Goal: Task Accomplishment & Management: Complete application form

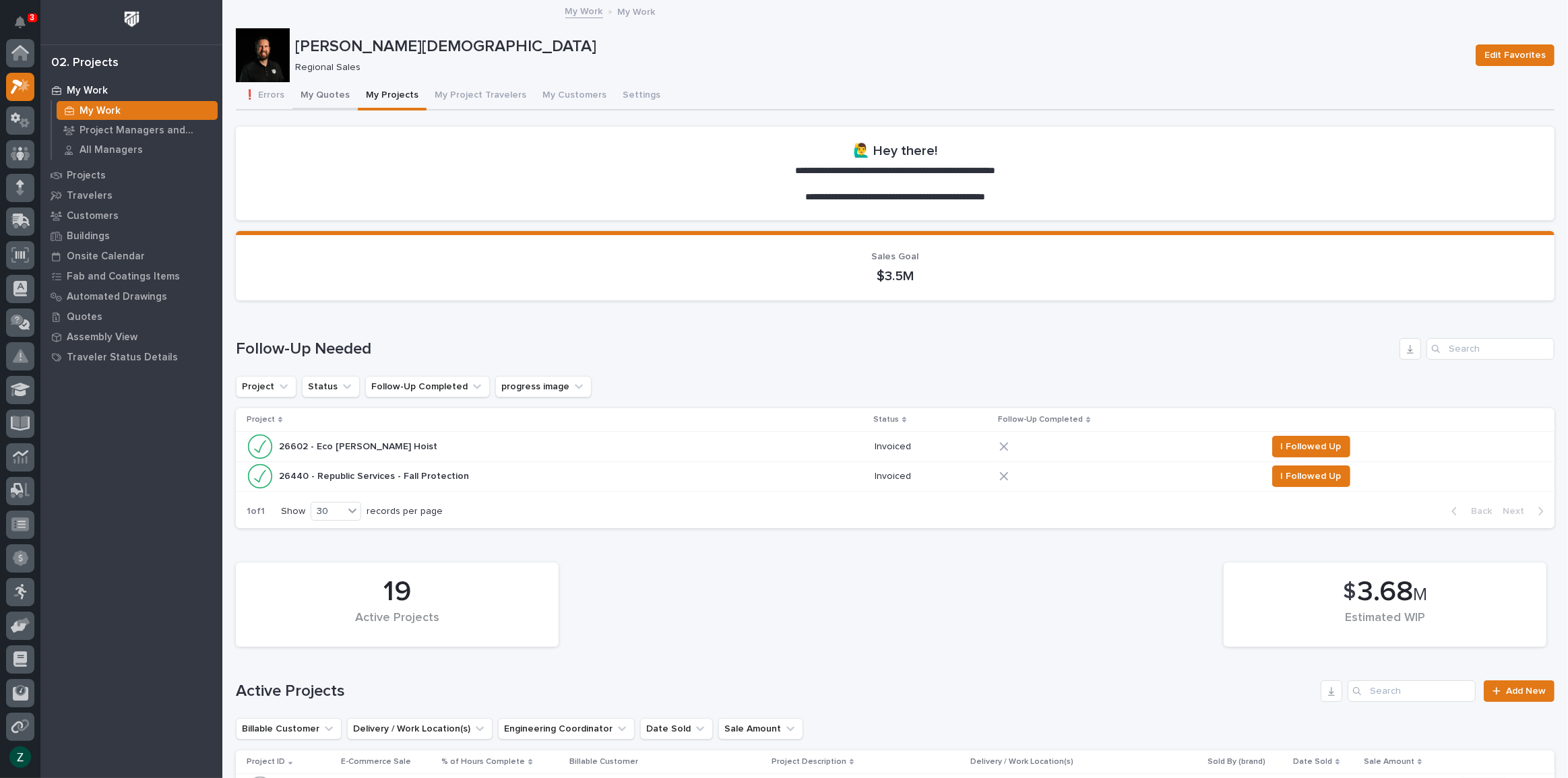
click at [315, 87] on button "My Quotes" at bounding box center [325, 96] width 65 height 28
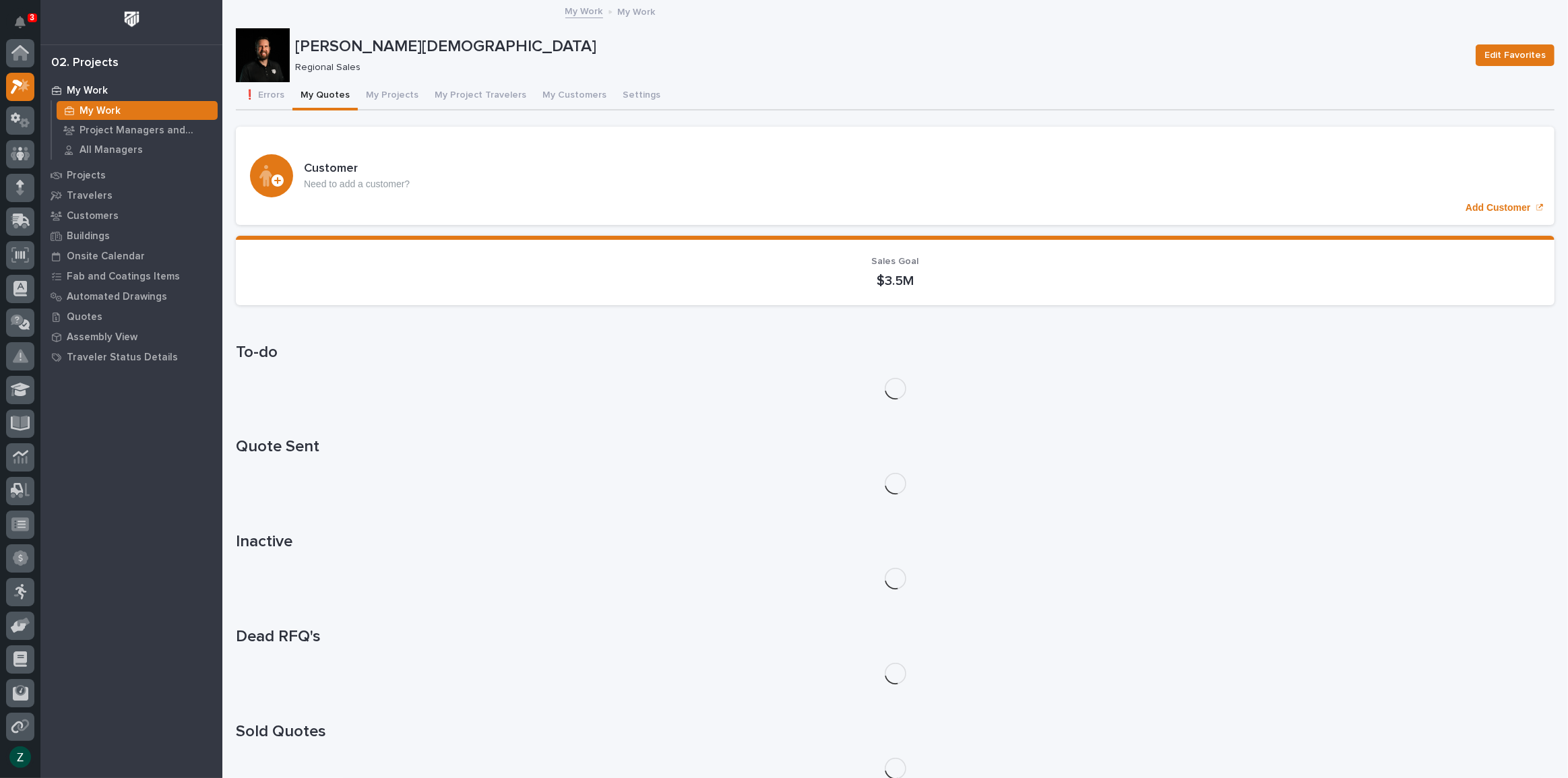
scroll to position [34, 0]
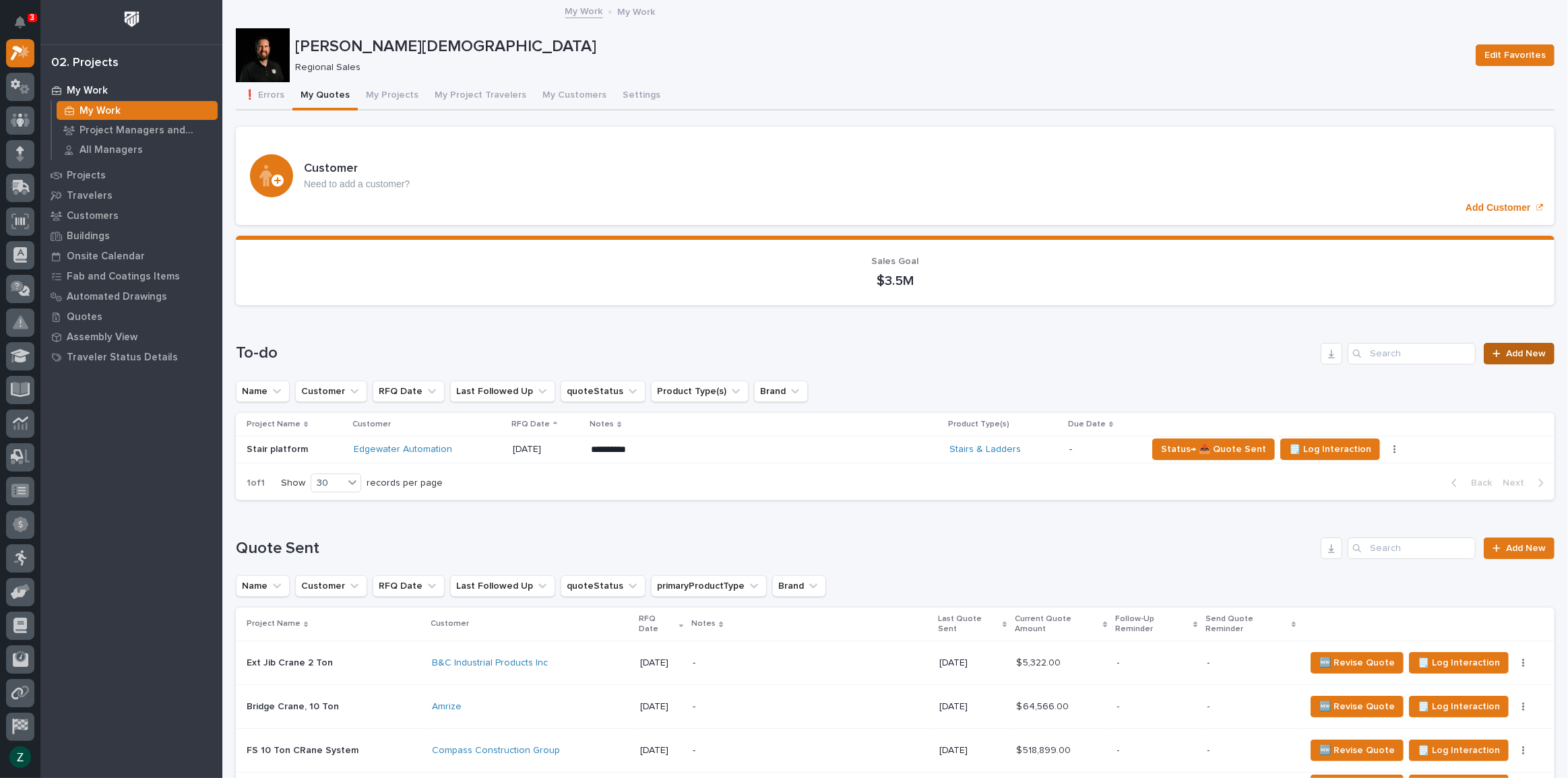
click at [1509, 352] on span "Add New" at bounding box center [1526, 354] width 40 height 10
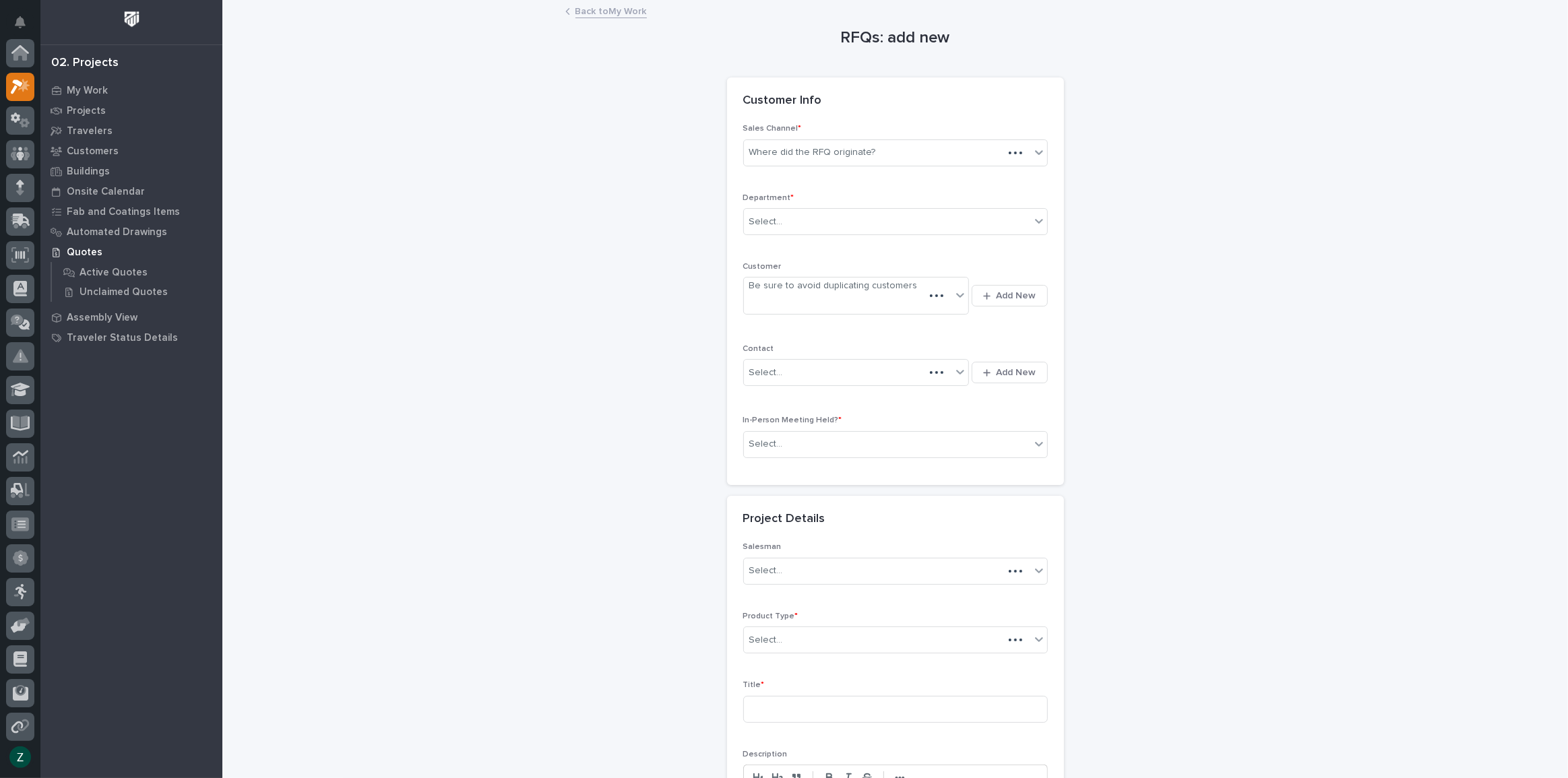
scroll to position [34, 0]
click at [917, 151] on div "Where did the RFQ originate?" at bounding box center [887, 153] width 286 height 22
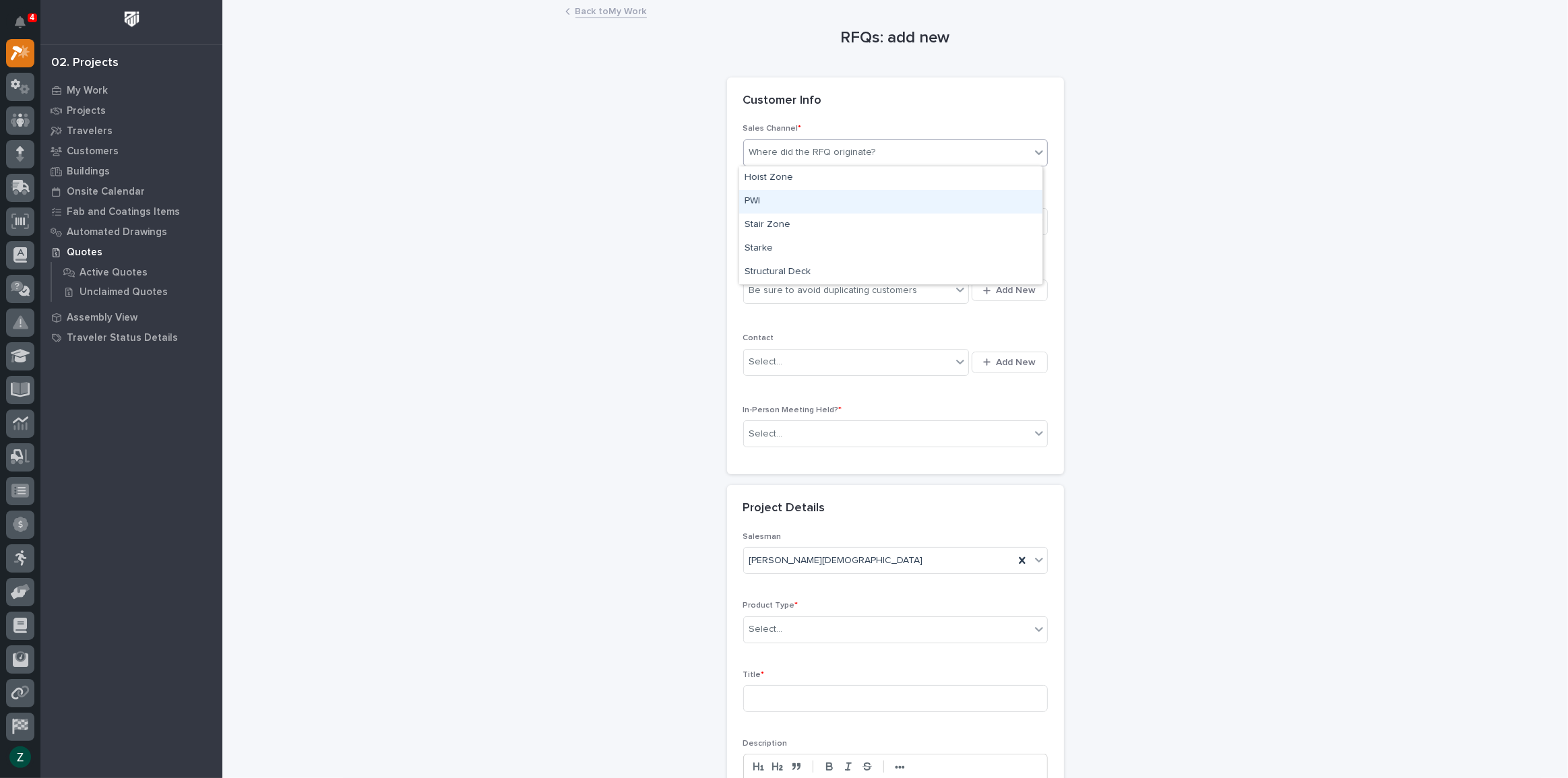
drag, startPoint x: 907, startPoint y: 186, endPoint x: 907, endPoint y: 197, distance: 11.0
click at [907, 197] on div "PWI" at bounding box center [891, 202] width 304 height 23
click at [899, 222] on div "Select..." at bounding box center [887, 221] width 286 height 22
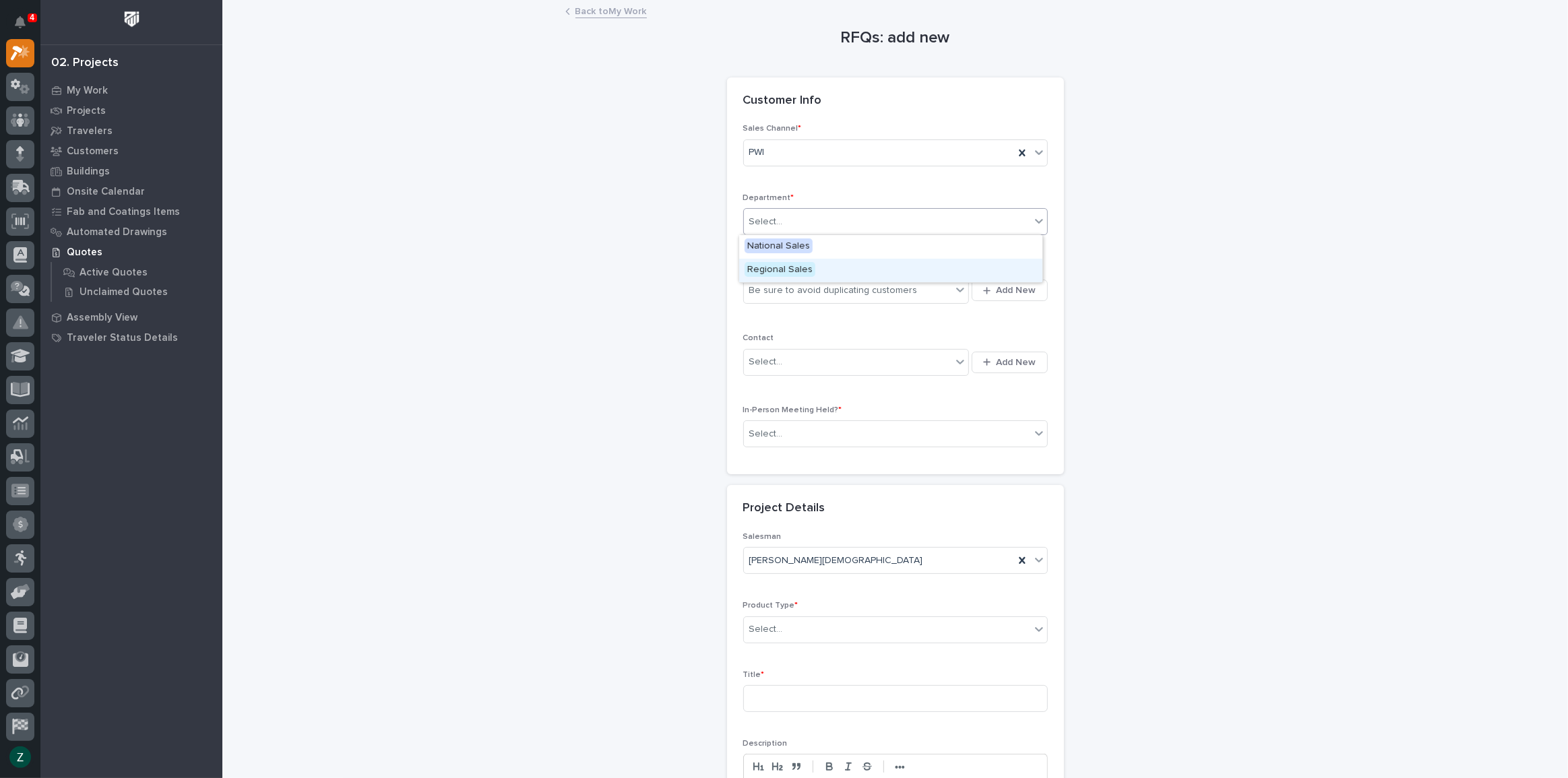
drag, startPoint x: 893, startPoint y: 256, endPoint x: 896, endPoint y: 270, distance: 14.3
click at [891, 270] on div "Regional Sales" at bounding box center [891, 270] width 304 height 23
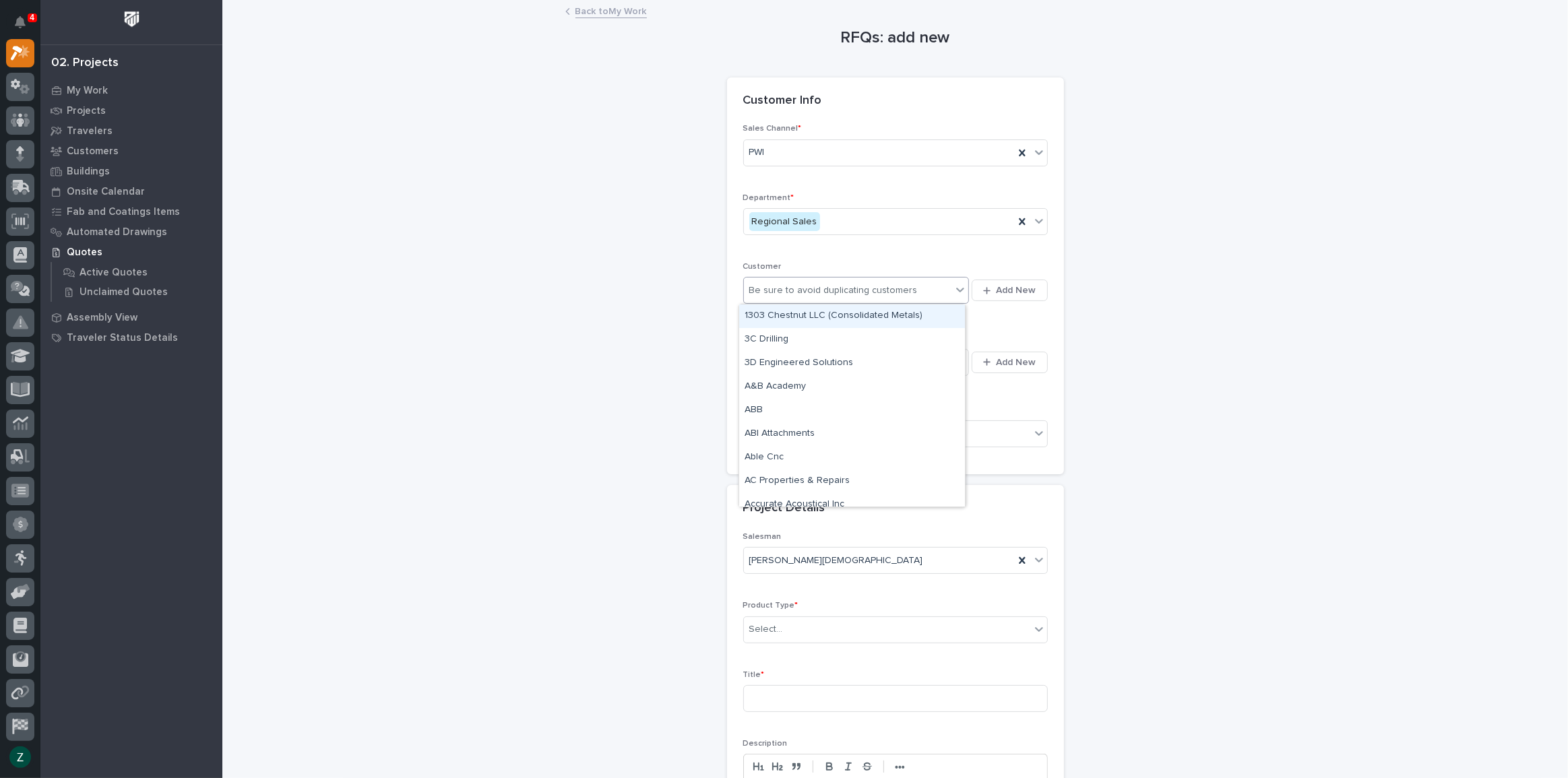
click at [911, 283] on div "Be sure to avoid duplicating customers" at bounding box center [848, 290] width 209 height 22
type input "*******"
click at [926, 310] on div "Trucent Industrial Group" at bounding box center [852, 316] width 226 height 23
click at [918, 357] on div "Select..." at bounding box center [848, 362] width 209 height 22
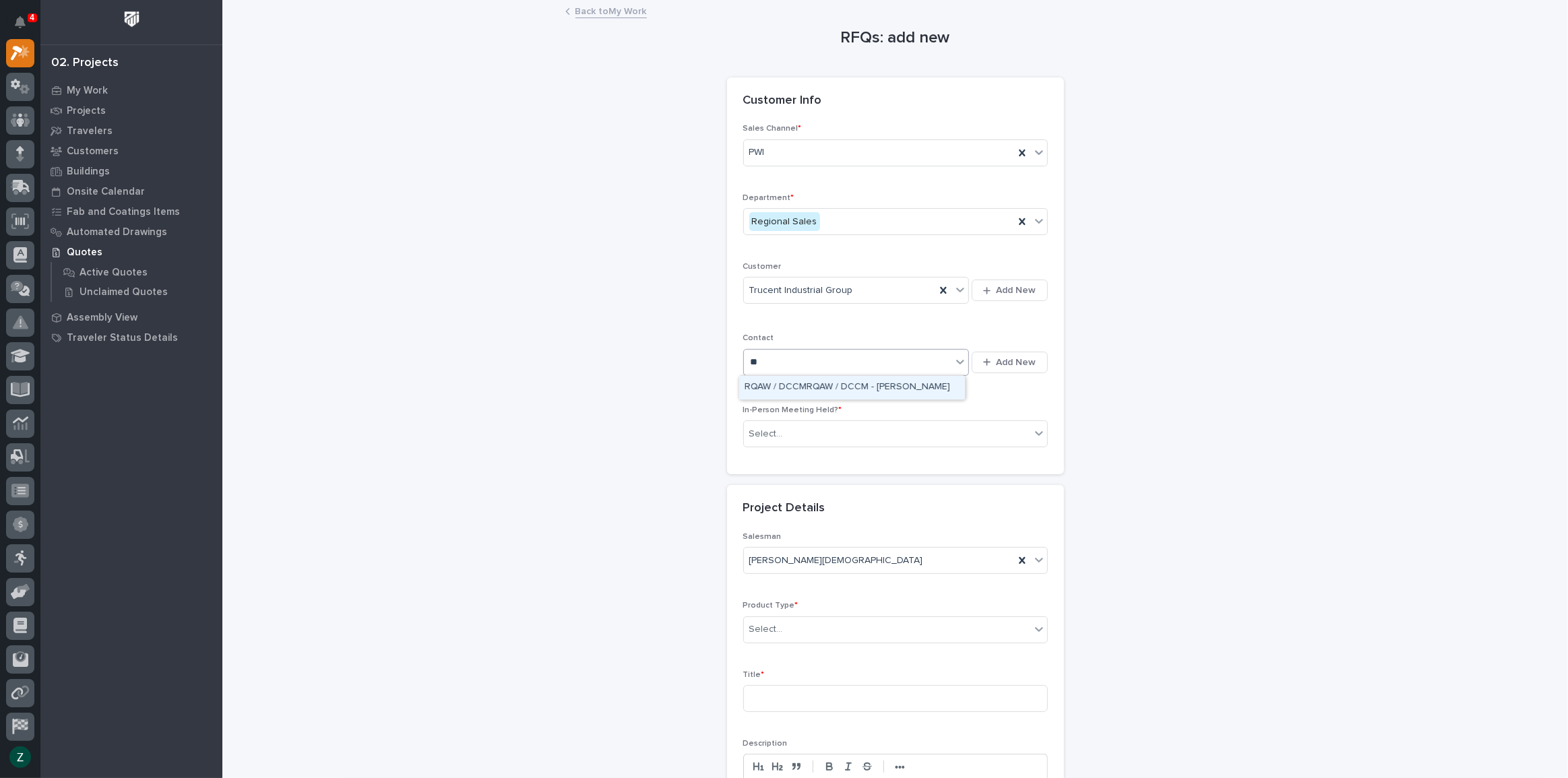
type input "*"
click at [1028, 363] on span "Add New" at bounding box center [1017, 363] width 40 height 12
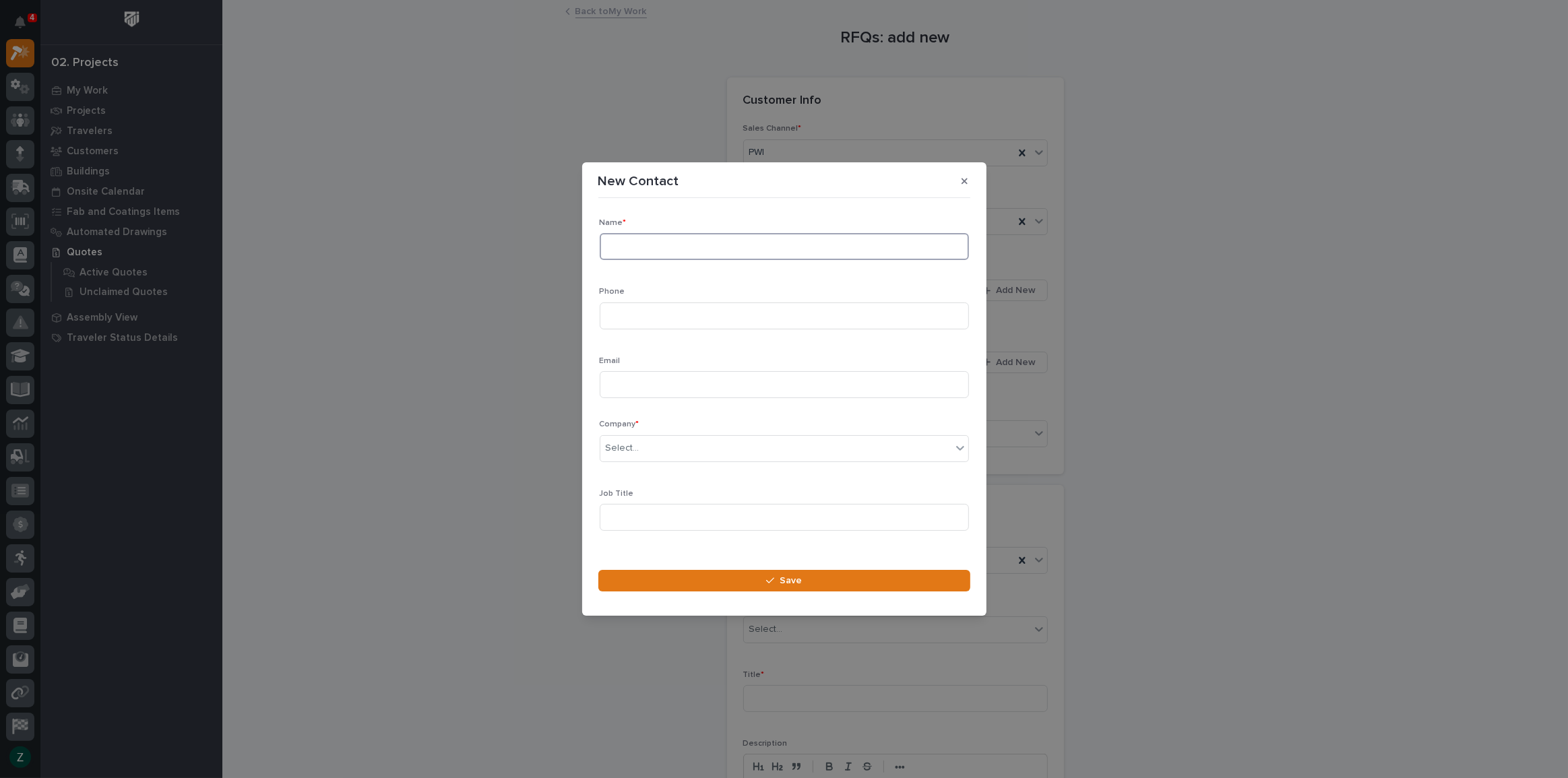
click at [661, 248] on input at bounding box center [784, 246] width 370 height 27
type input "[PERSON_NAME]"
click at [839, 591] on button "Save" at bounding box center [784, 580] width 372 height 21
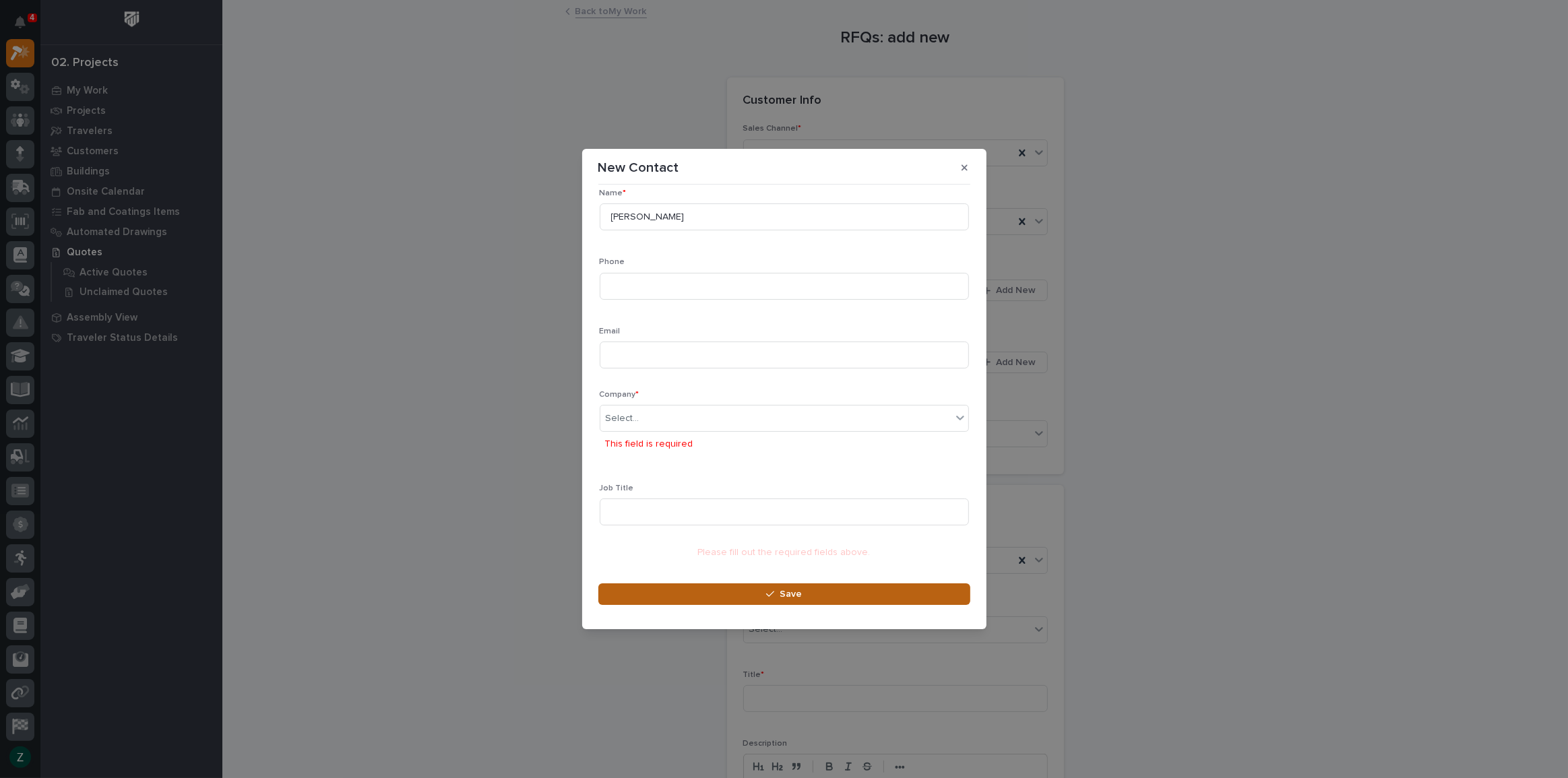
scroll to position [0, 0]
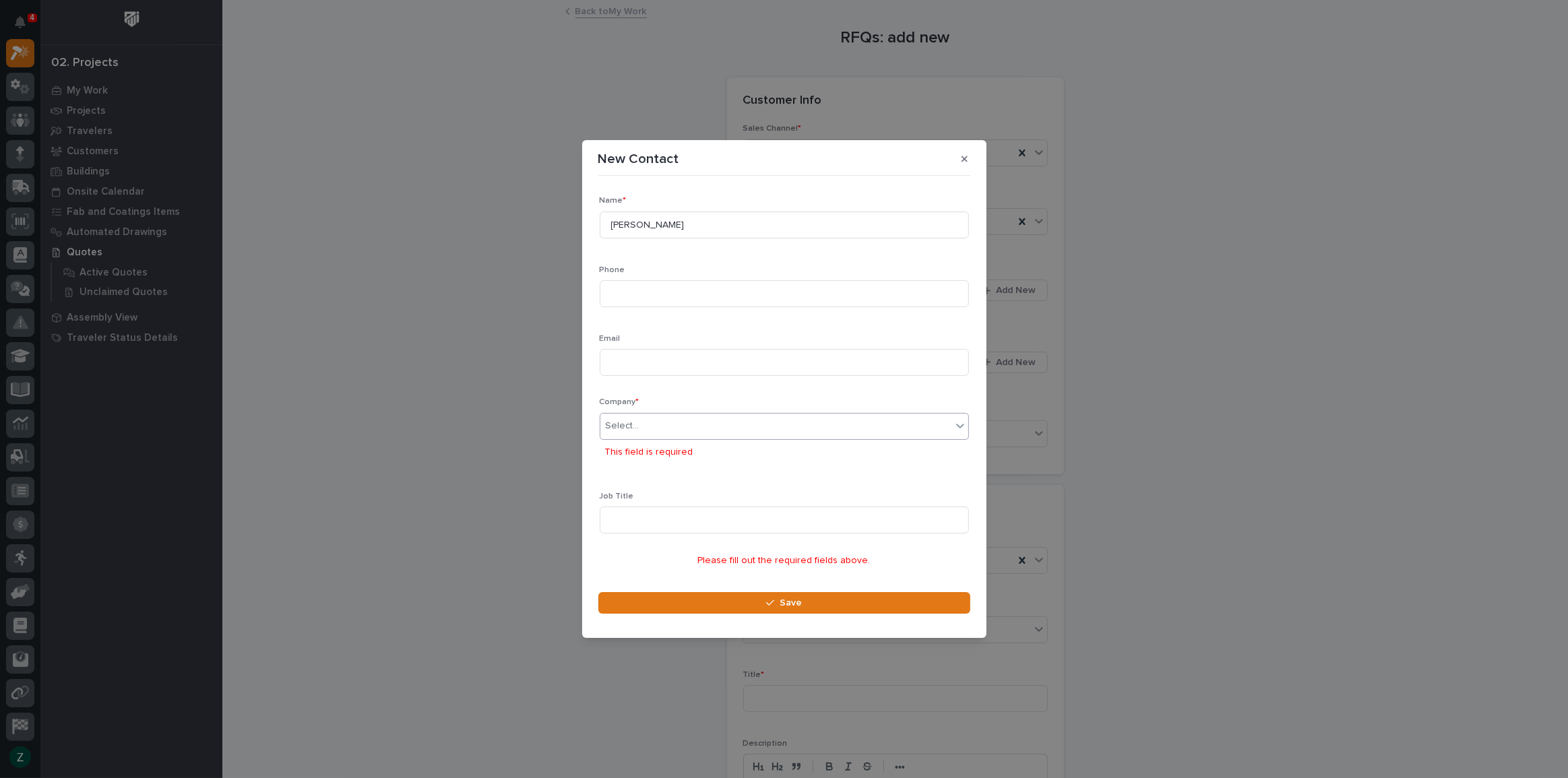
click at [824, 430] on div "Select..." at bounding box center [776, 426] width 351 height 22
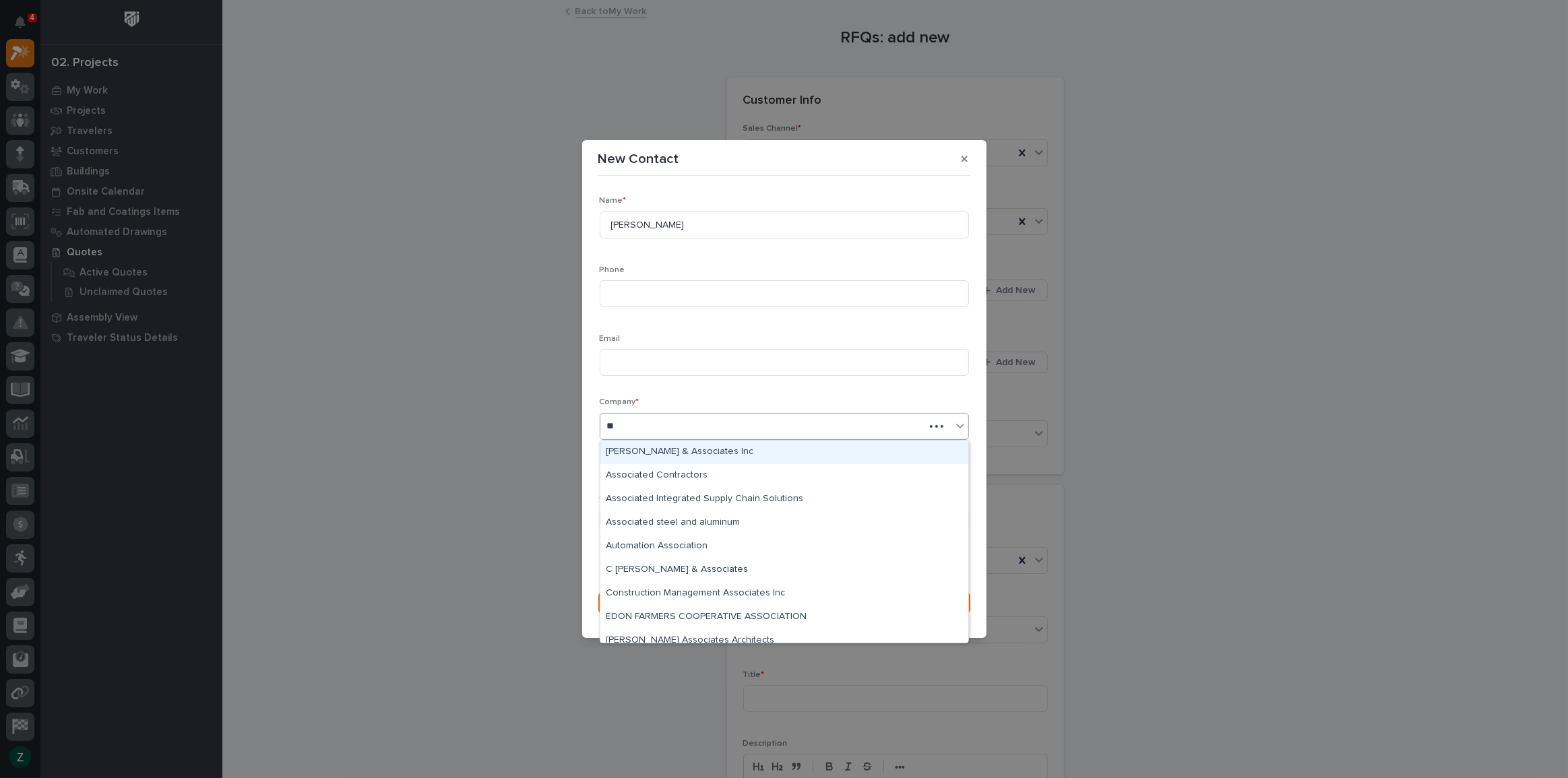
type input "*"
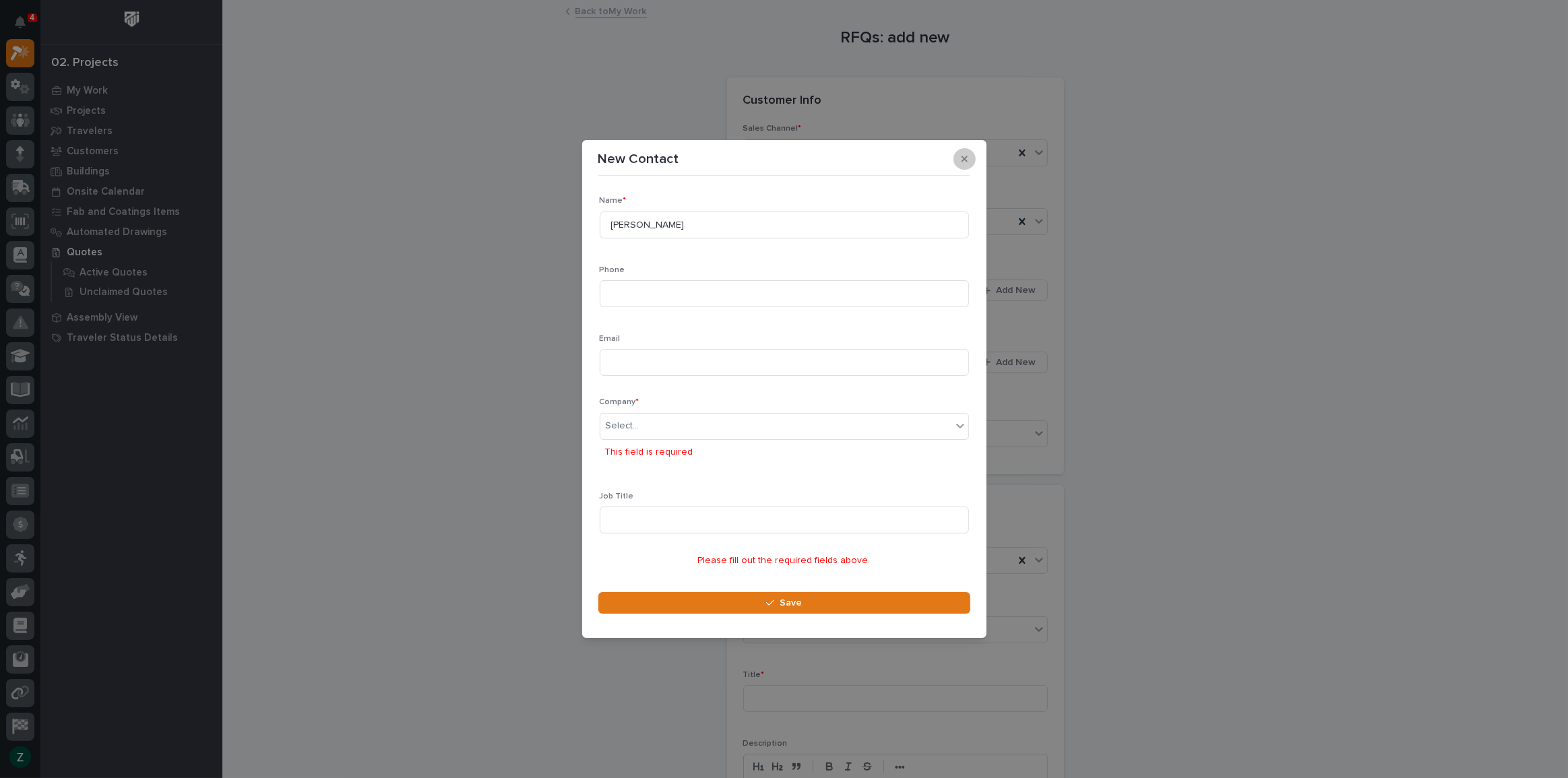
click at [969, 158] on button "button" at bounding box center [964, 158] width 22 height 21
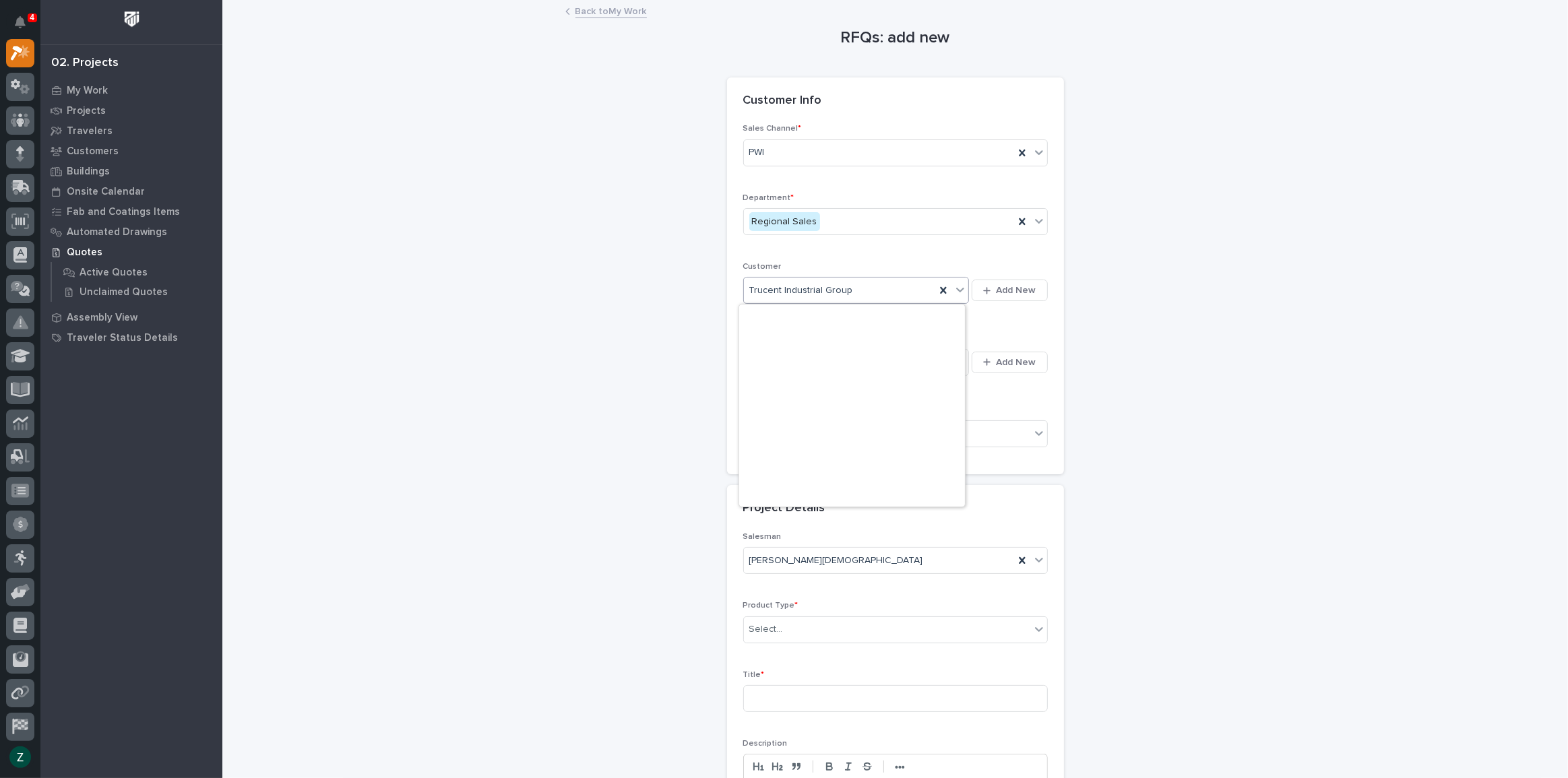
click at [957, 292] on icon at bounding box center [960, 290] width 8 height 5
click at [937, 292] on icon at bounding box center [944, 290] width 14 height 14
click at [886, 286] on div "Be sure to avoid duplicating customers" at bounding box center [834, 290] width 169 height 14
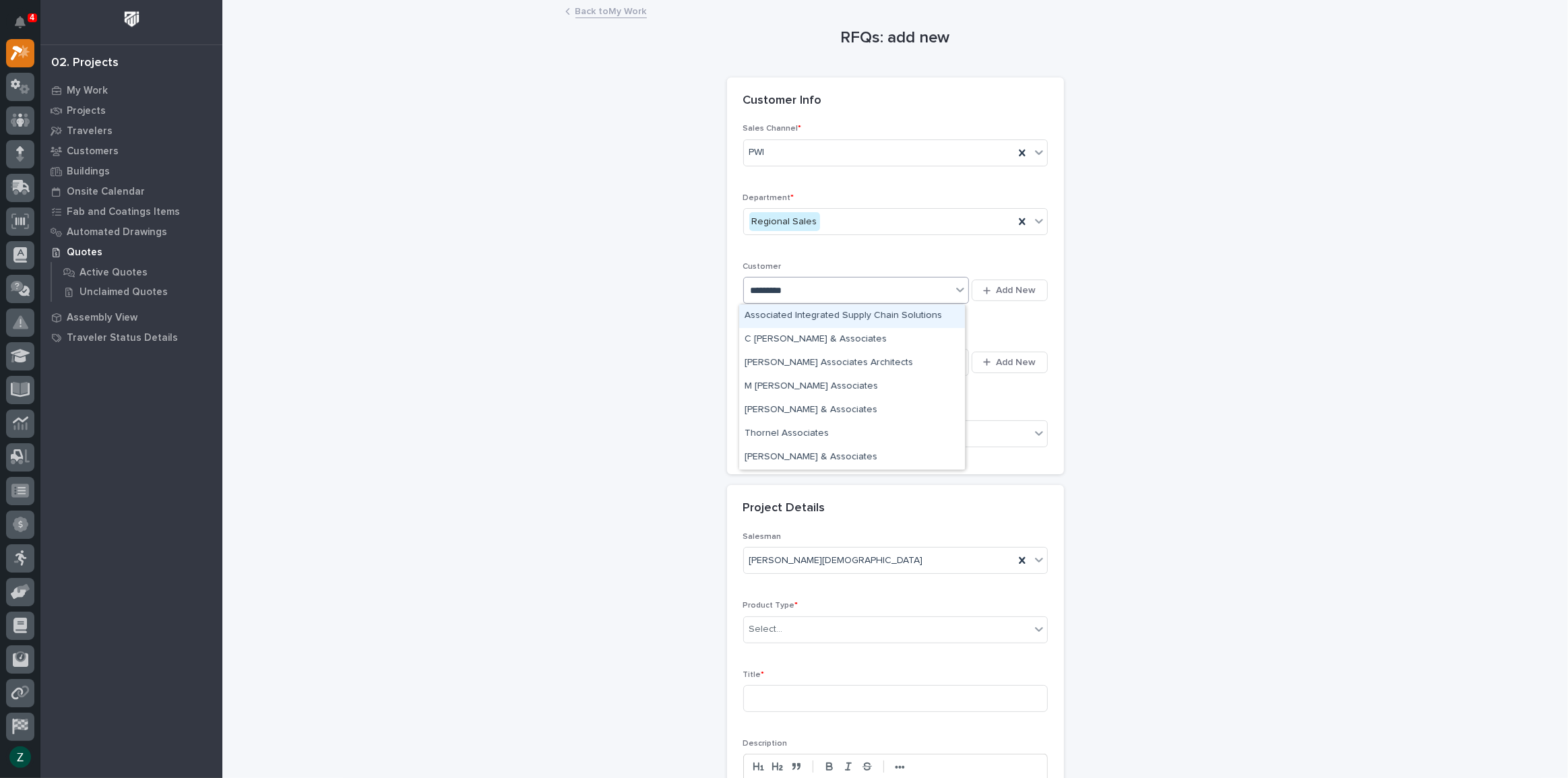
type input "**********"
click at [923, 337] on div "Associated Integrated Supply Chain Solutions" at bounding box center [852, 340] width 226 height 23
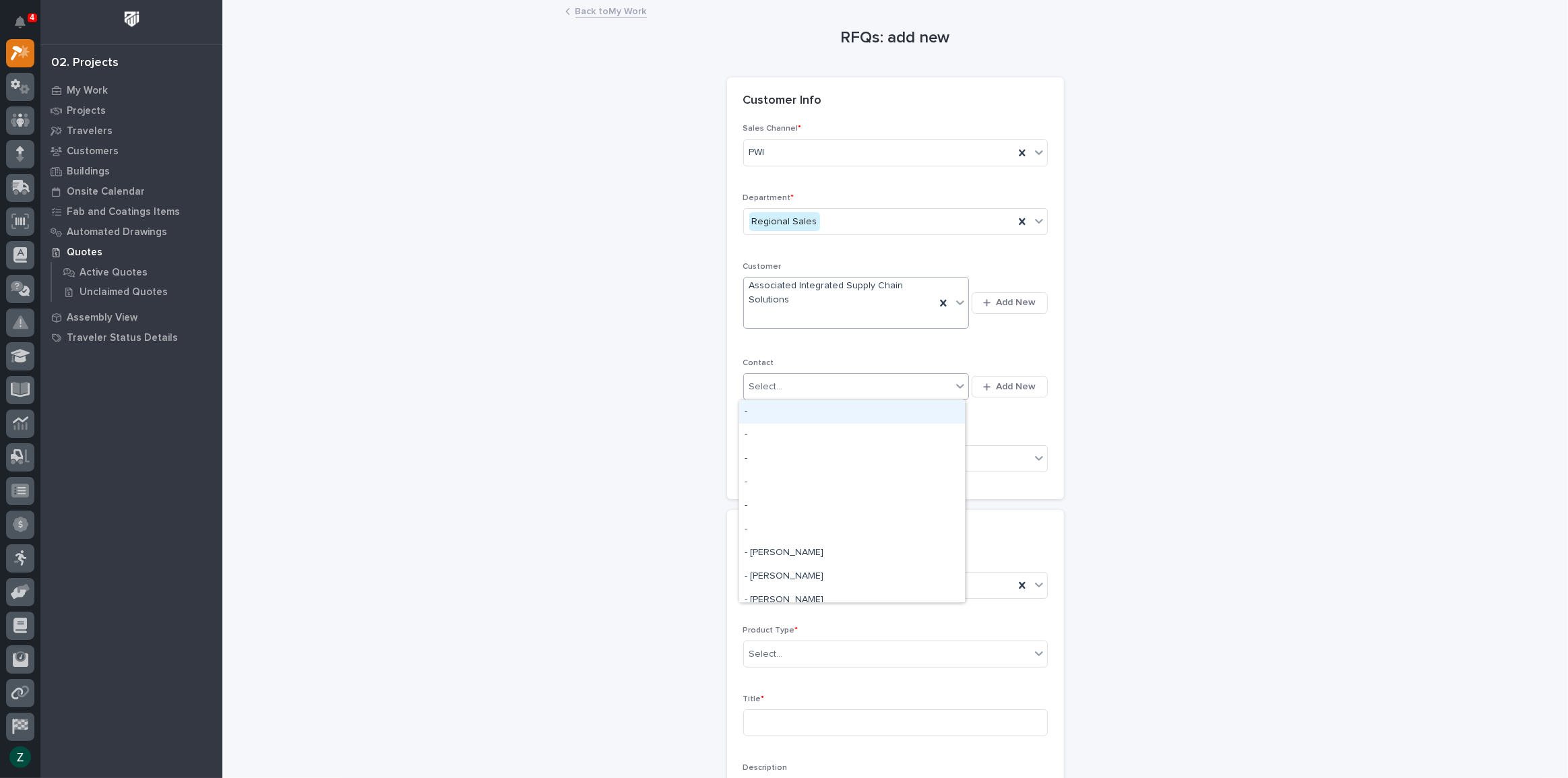
click at [910, 382] on div "Select..." at bounding box center [848, 387] width 209 height 22
type input "*****"
click at [1024, 382] on span "Add New" at bounding box center [1017, 387] width 40 height 12
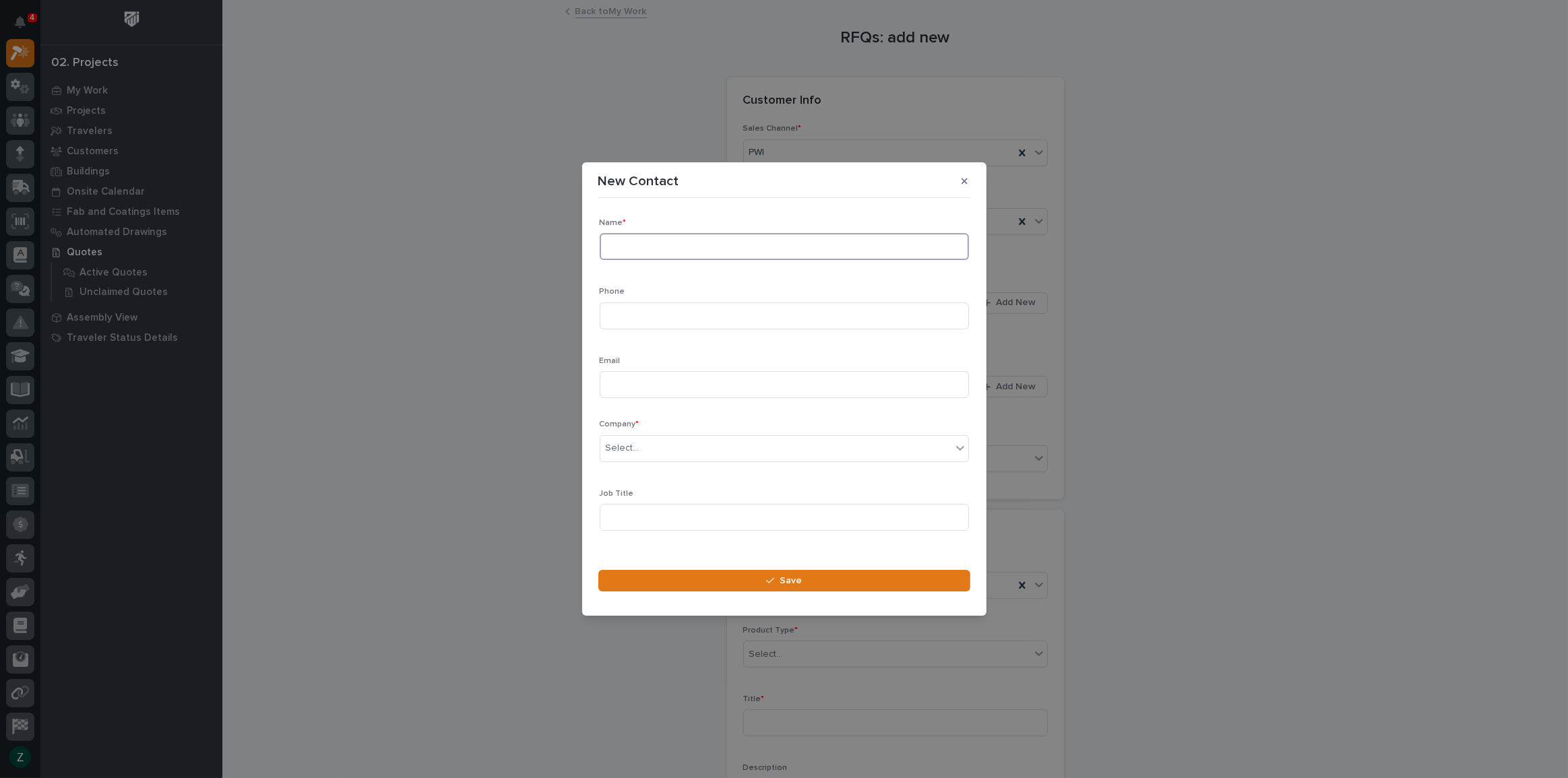
click at [795, 234] on input at bounding box center [784, 246] width 370 height 27
type input "[PERSON_NAME]"
click at [902, 457] on div "Select..." at bounding box center [776, 448] width 351 height 22
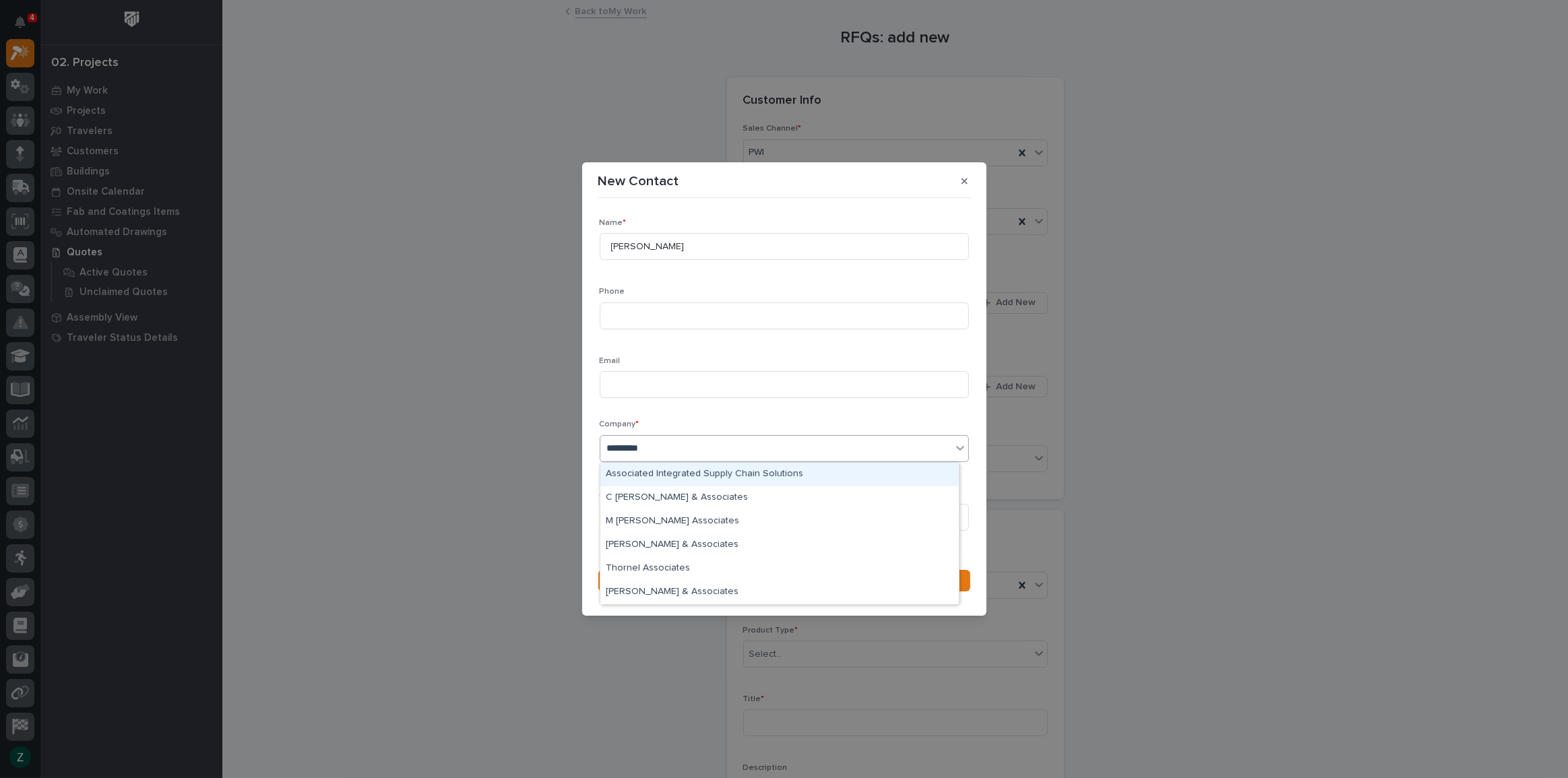
type input "**********"
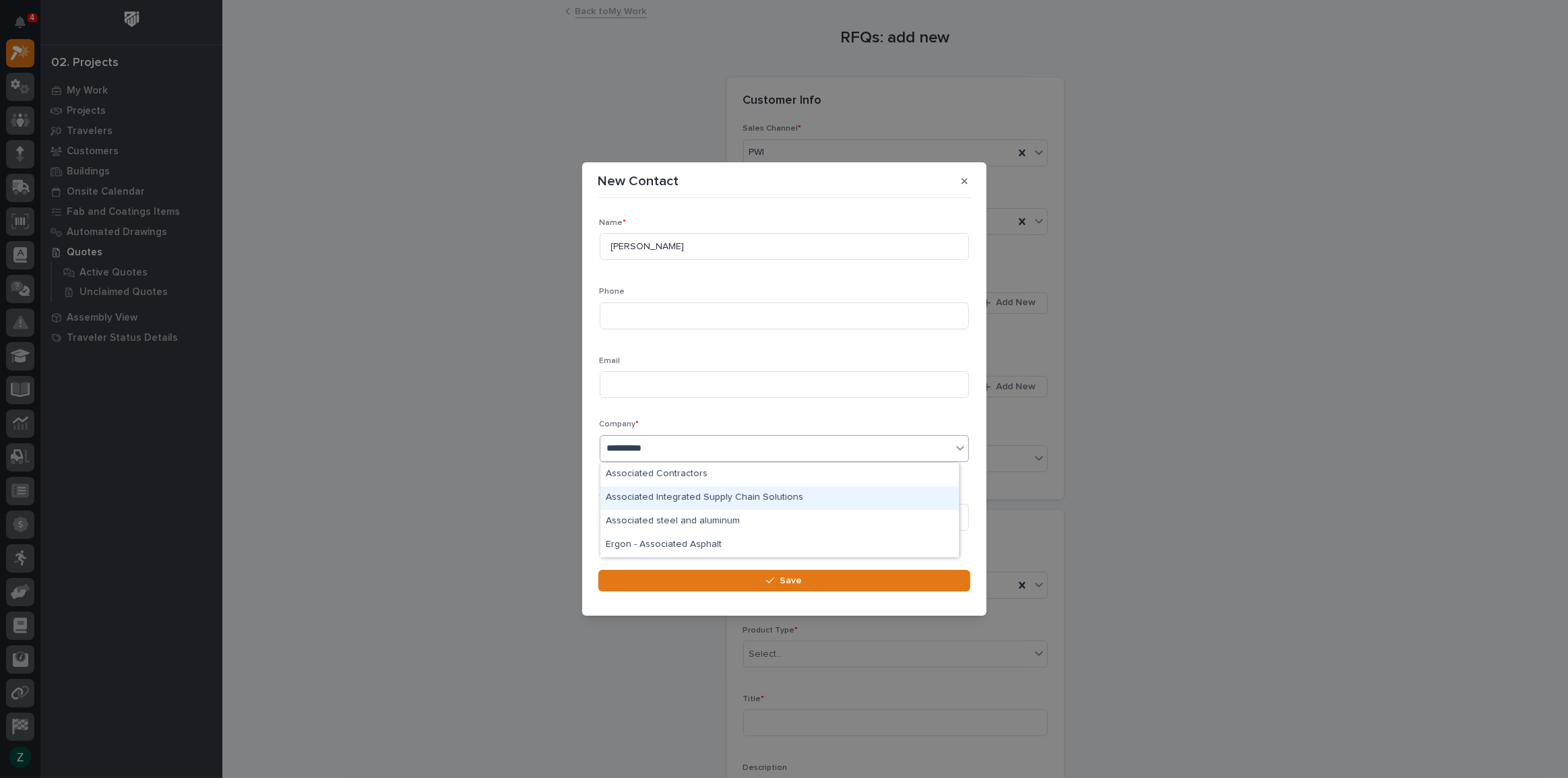
click at [903, 486] on div "Associated Integrated Supply Chain Solutions" at bounding box center [779, 498] width 359 height 23
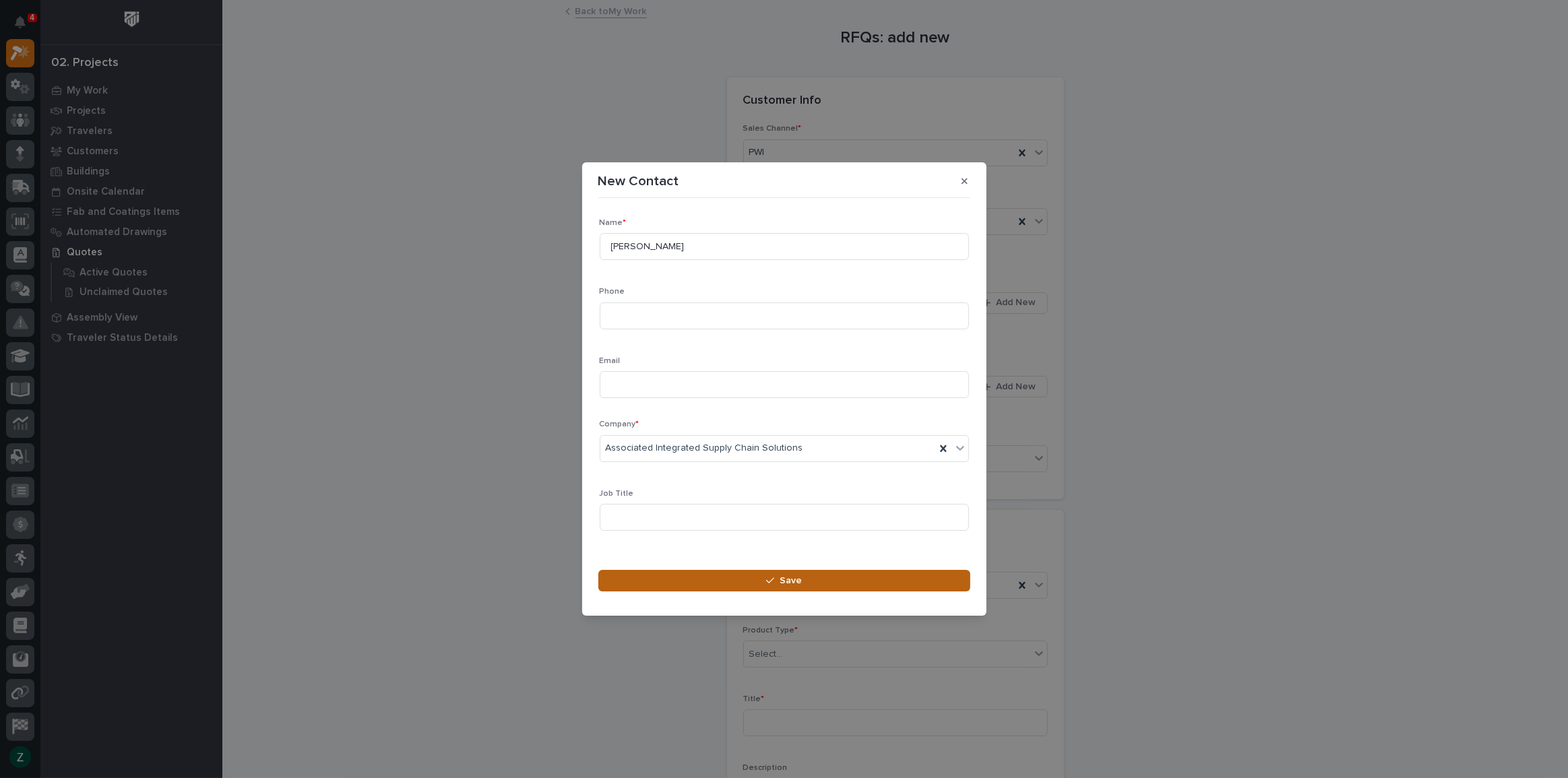
click at [858, 576] on button "Save" at bounding box center [784, 580] width 372 height 21
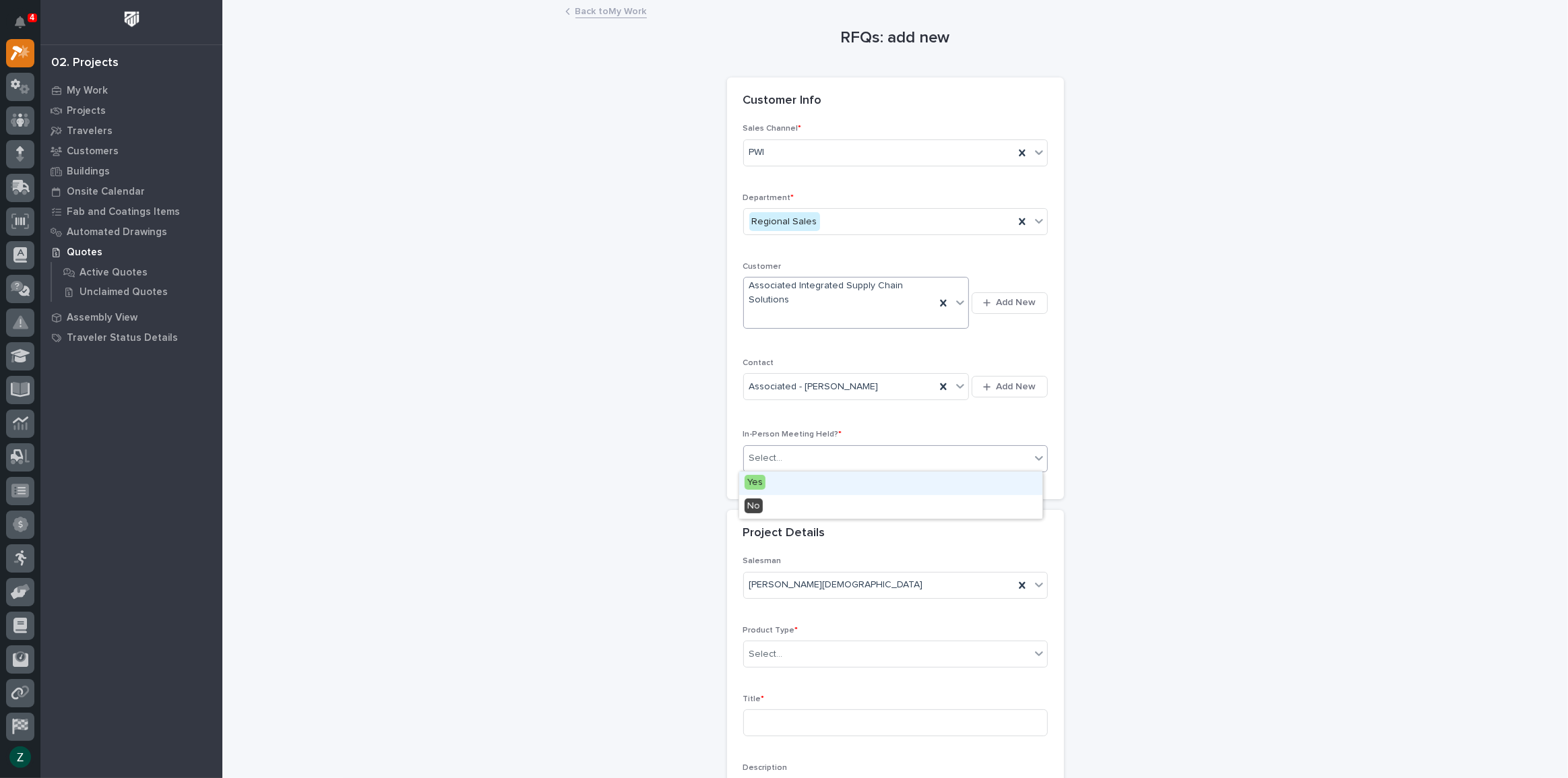
click at [964, 465] on div "Select..." at bounding box center [887, 458] width 286 height 22
click at [958, 491] on div "Yes" at bounding box center [891, 483] width 304 height 23
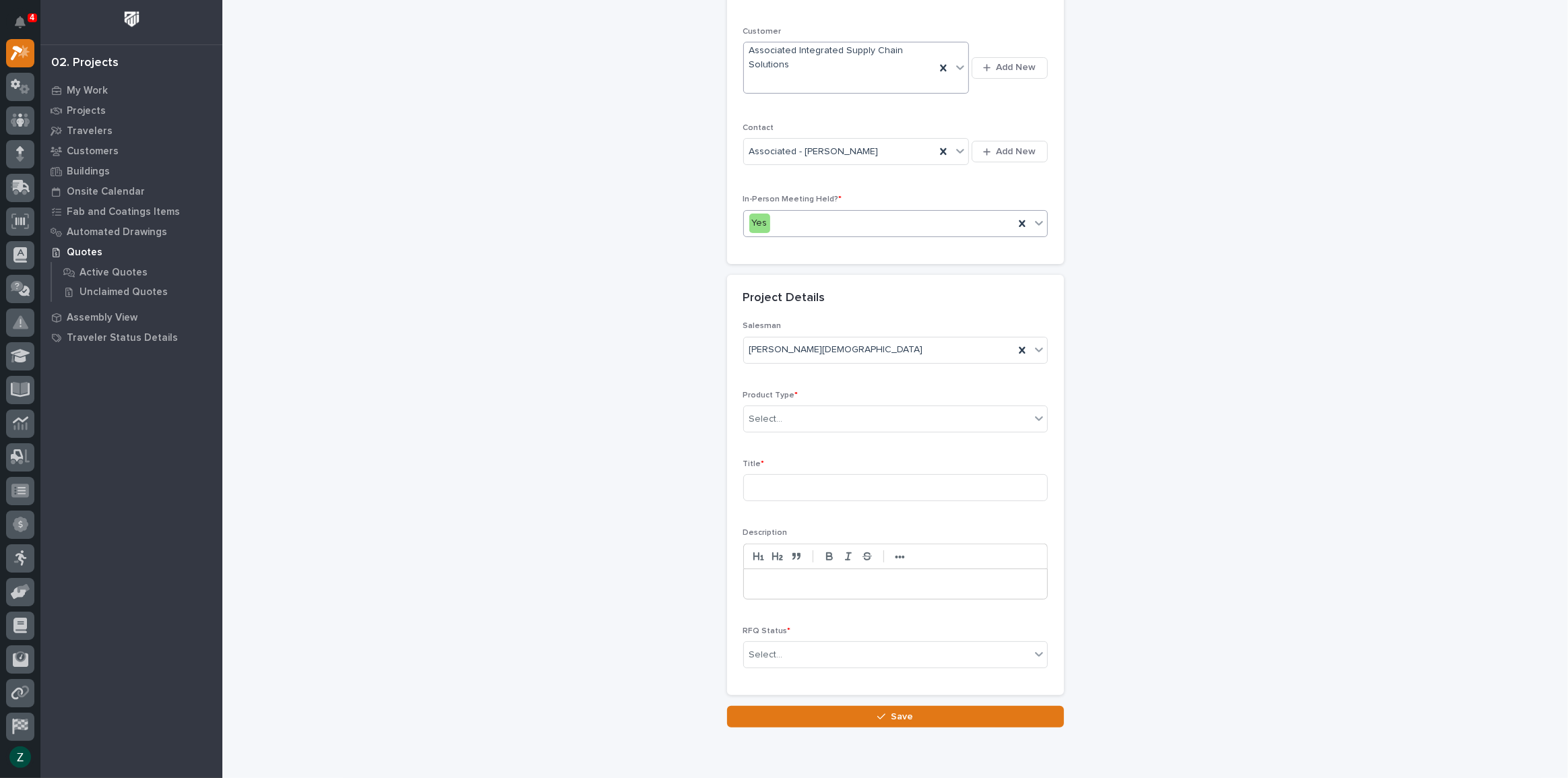
scroll to position [244, 0]
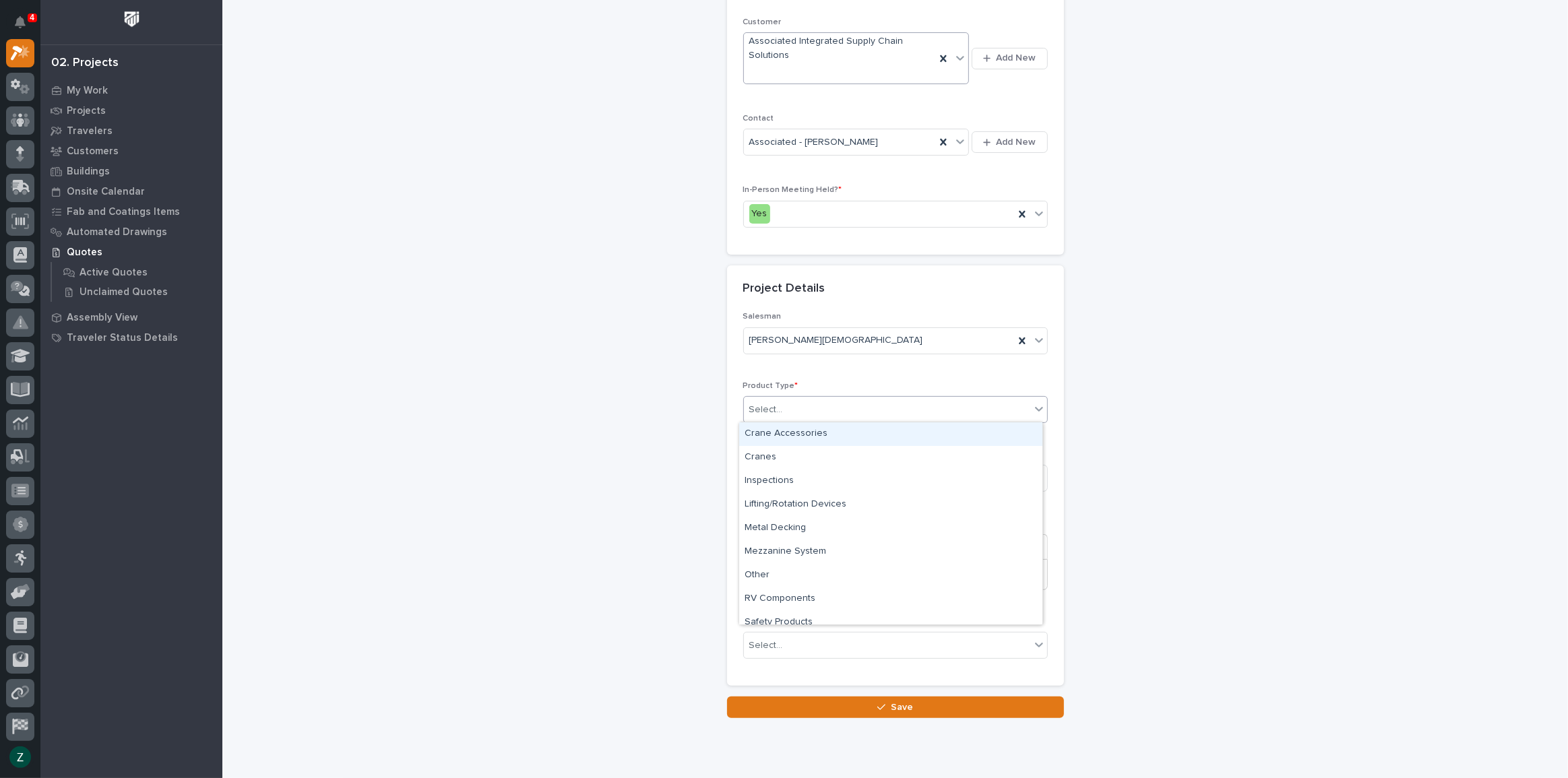
click at [922, 411] on div "Select..." at bounding box center [887, 410] width 286 height 22
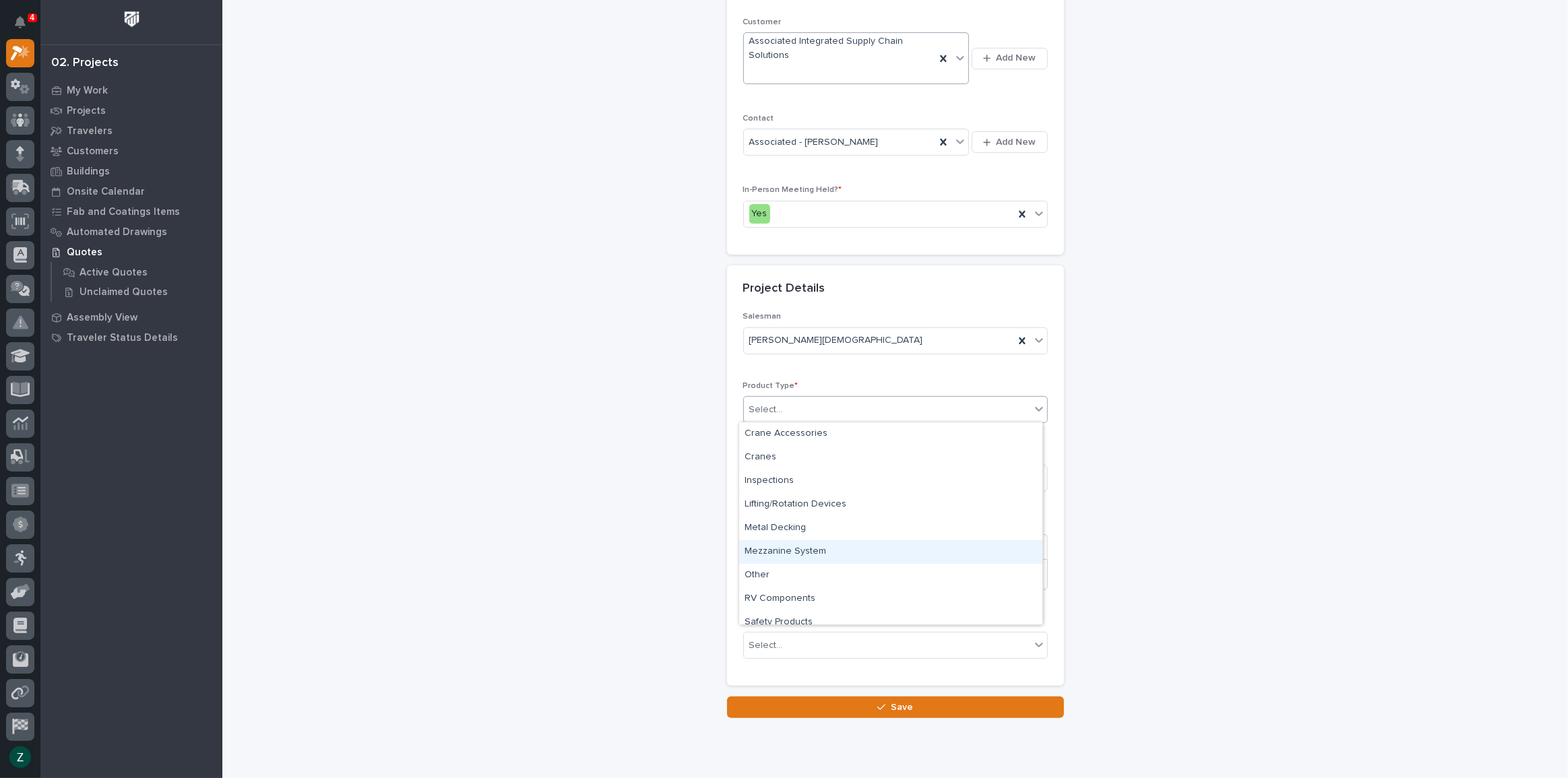
click at [910, 542] on div "Mezzanine System" at bounding box center [891, 552] width 304 height 23
click at [896, 472] on input at bounding box center [896, 478] width 305 height 27
type input "Mezzanine"
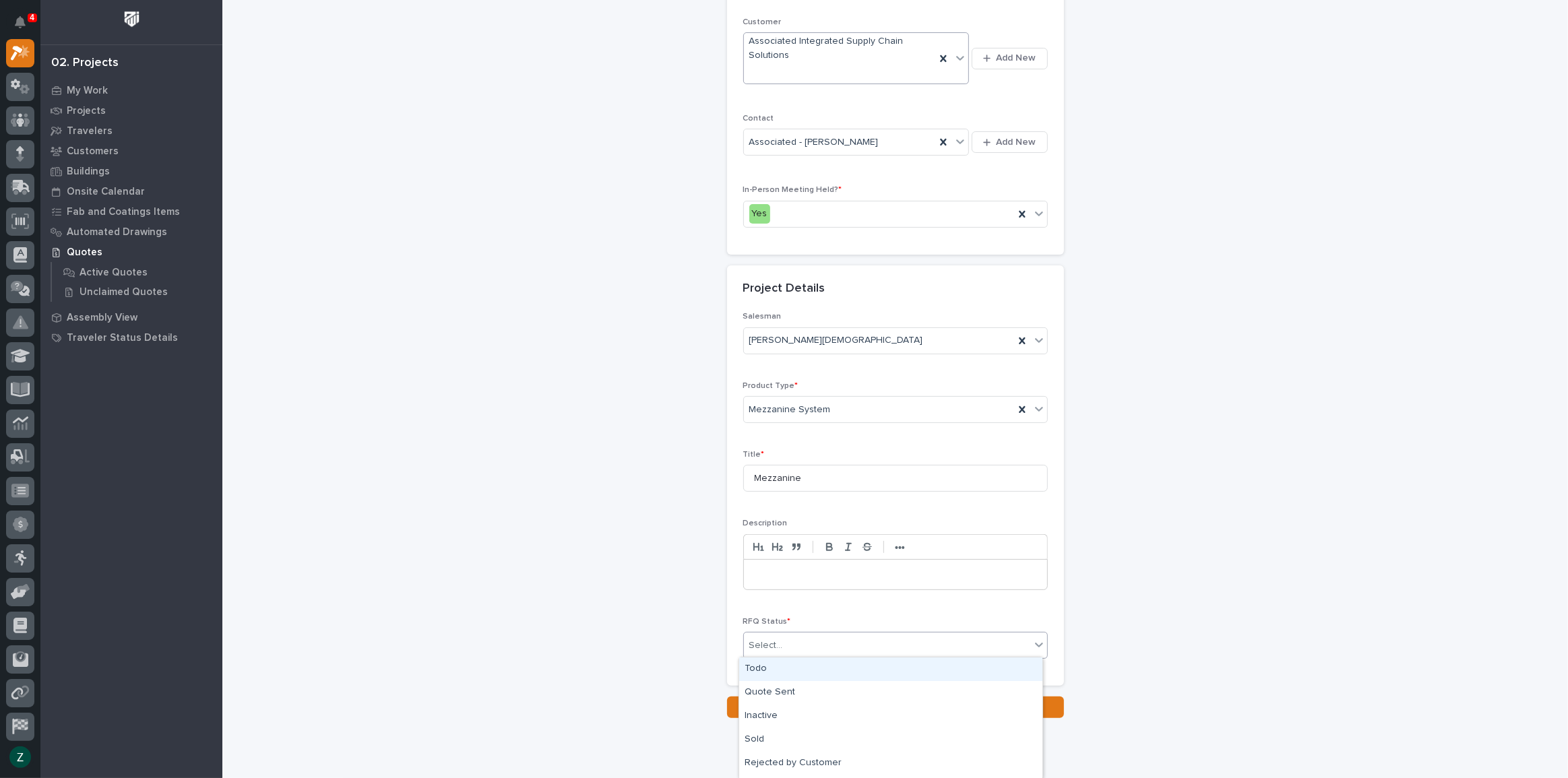
click at [881, 647] on div "Select..." at bounding box center [887, 645] width 286 height 22
click at [856, 666] on div "Todo" at bounding box center [891, 669] width 304 height 23
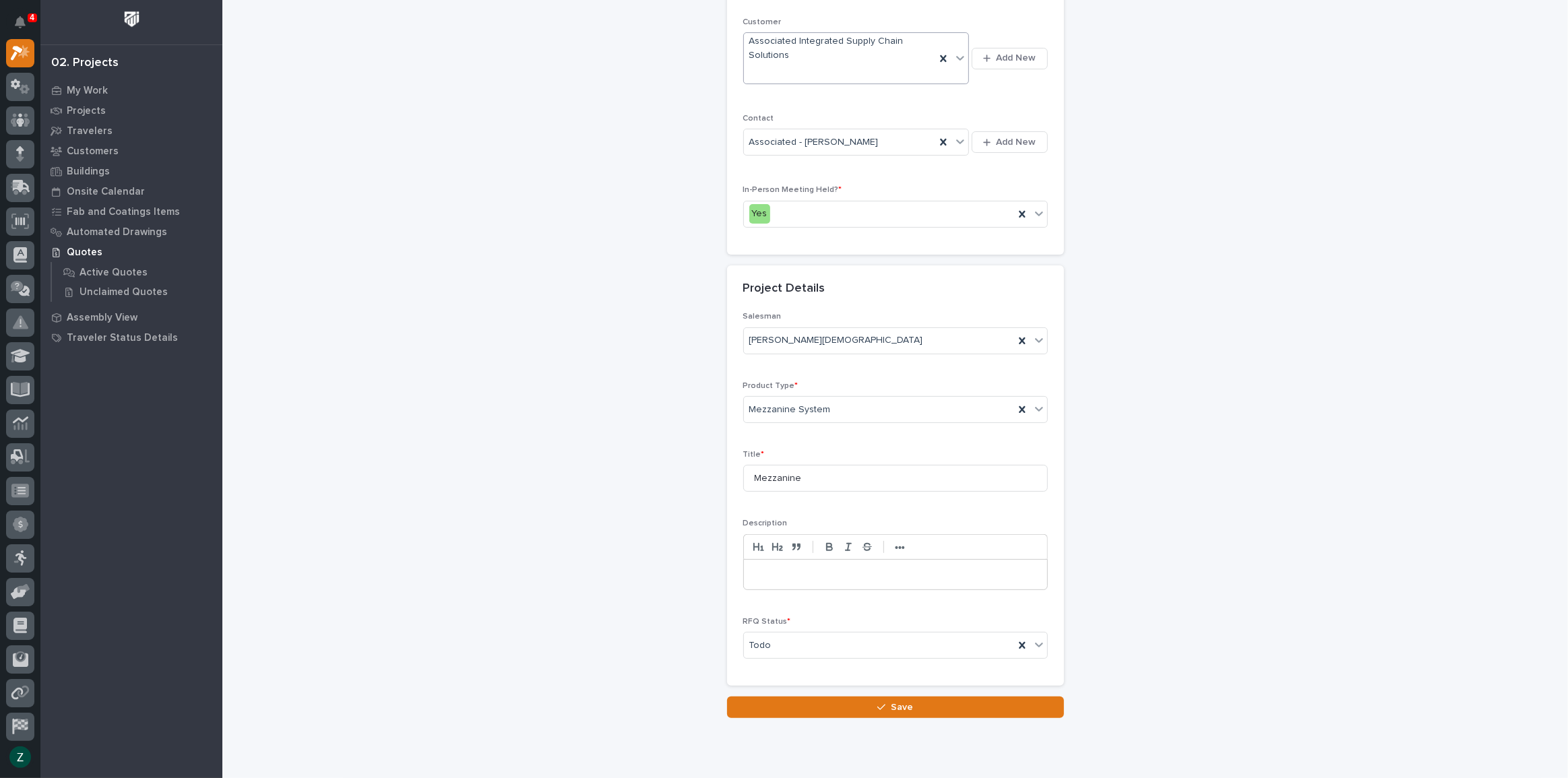
click at [856, 701] on button "Save" at bounding box center [896, 706] width 337 height 21
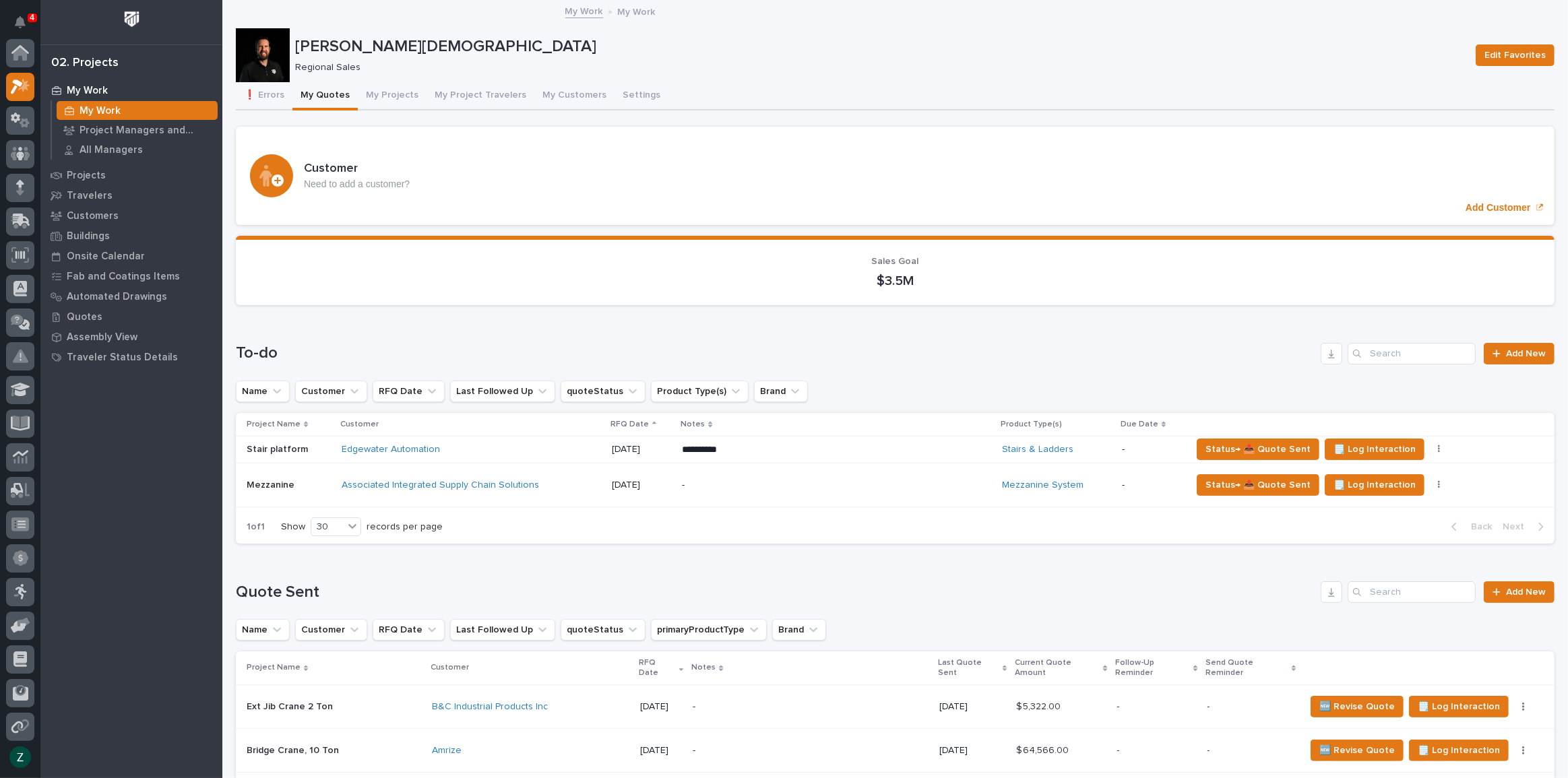
scroll to position [34, 0]
